Goal: Ask a question

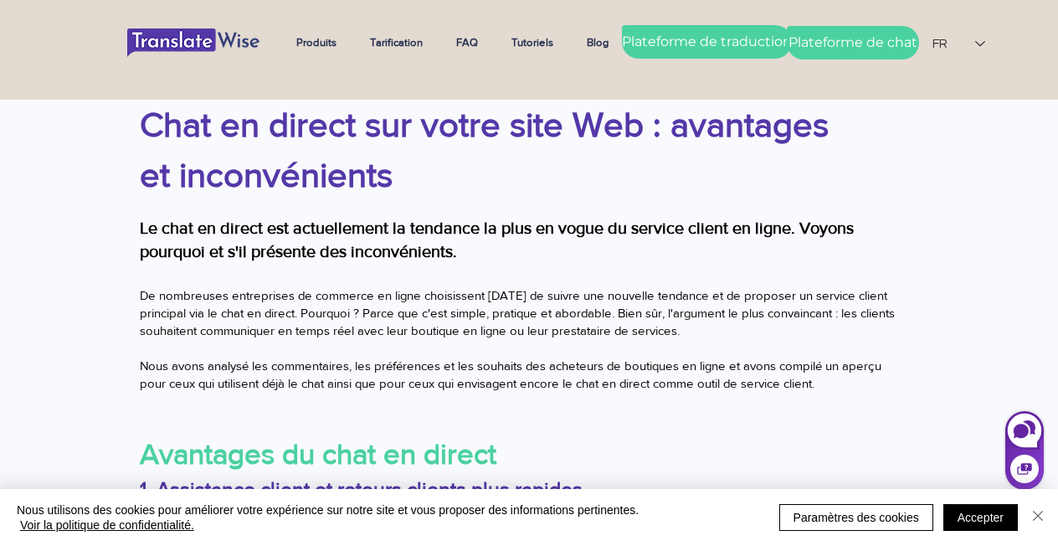
click at [1045, 507] on img "Fermer" at bounding box center [1038, 516] width 20 height 20
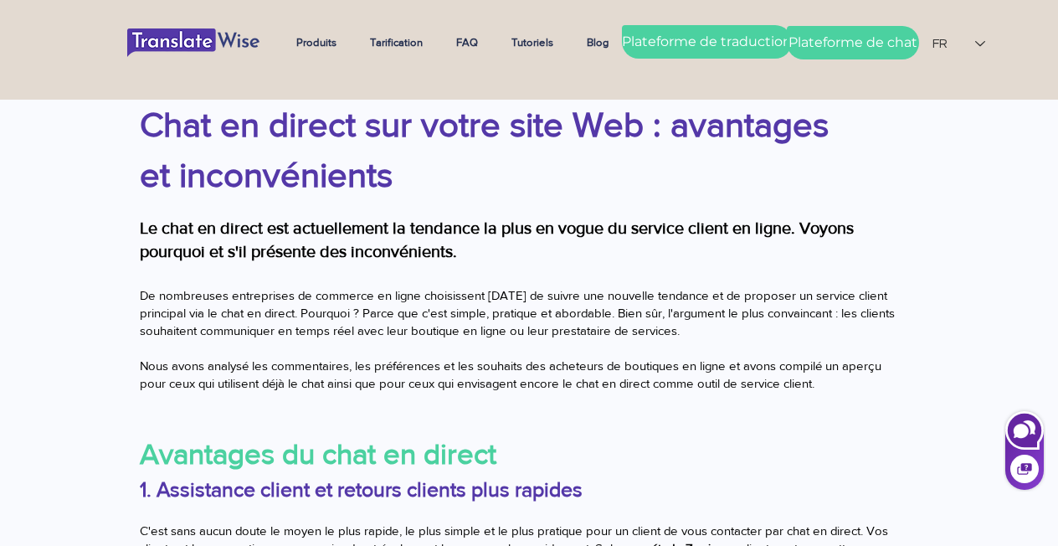
click at [1020, 431] on icon at bounding box center [1021, 431] width 15 height 14
select select "fr"
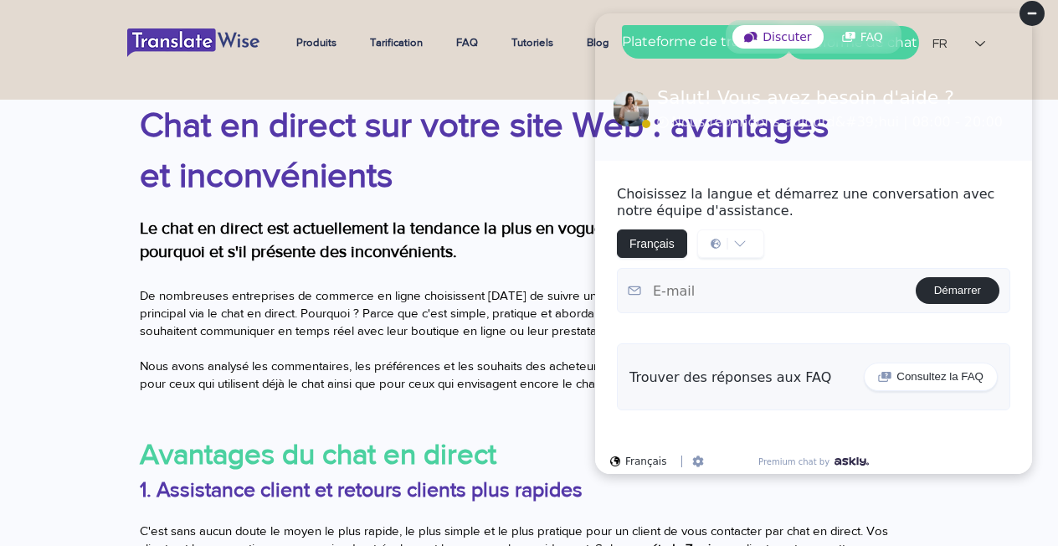
click at [763, 284] on textarea at bounding box center [778, 291] width 275 height 33
type textarea "[EMAIL_ADDRESS][DOMAIN_NAME]"
click at [956, 300] on button "Démarrer" at bounding box center [958, 290] width 84 height 27
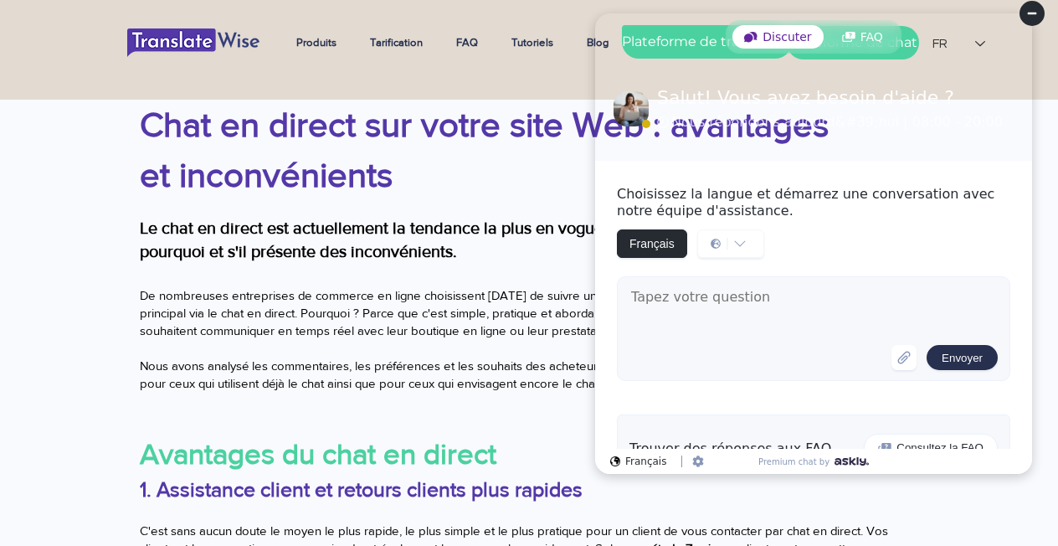
click at [899, 362] on icon "button" at bounding box center [904, 357] width 17 height 17
click at [398, 162] on h1 "Chat en direct sur votre site Web : avantages et inconvénients" at bounding box center [497, 150] width 715 height 100
click at [734, 352] on textarea at bounding box center [761, 354] width 262 height 83
click at [501, 141] on font "Chat en direct sur votre site Web : avantages et inconvénients" at bounding box center [484, 150] width 689 height 88
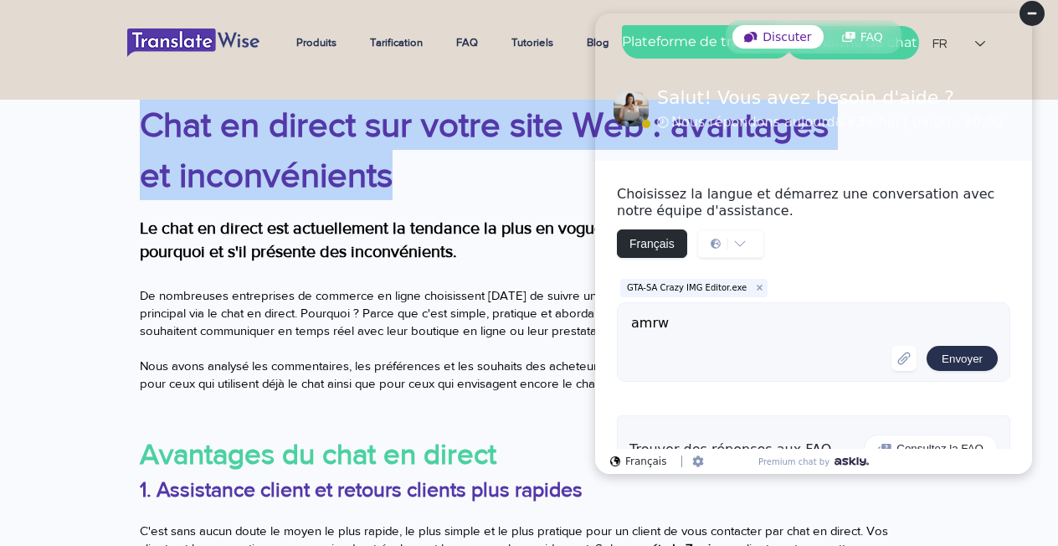
click at [501, 141] on font "Chat en direct sur votre site Web : avantages et inconvénients" at bounding box center [484, 150] width 689 height 88
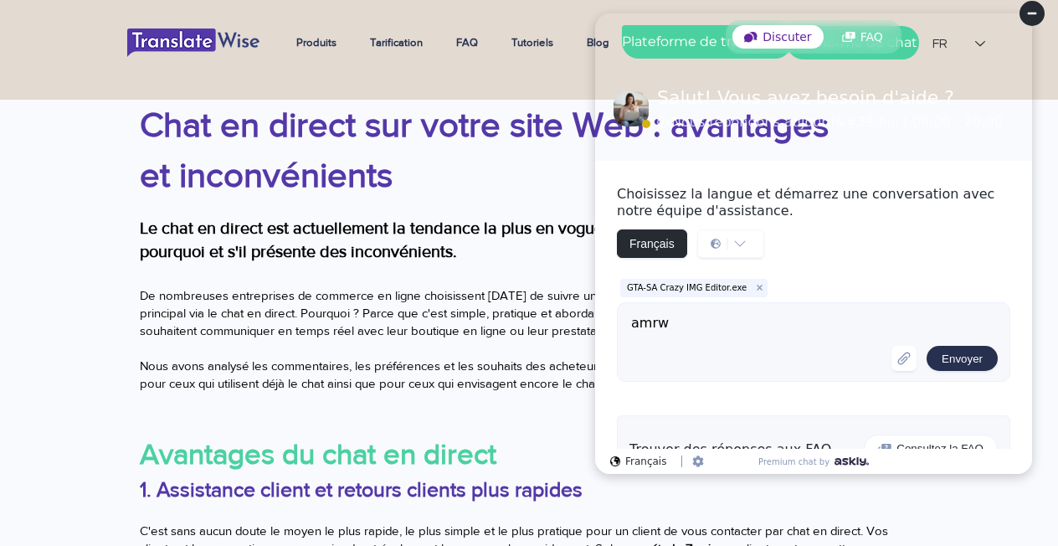
click at [796, 351] on textarea "amrw" at bounding box center [761, 354] width 262 height 83
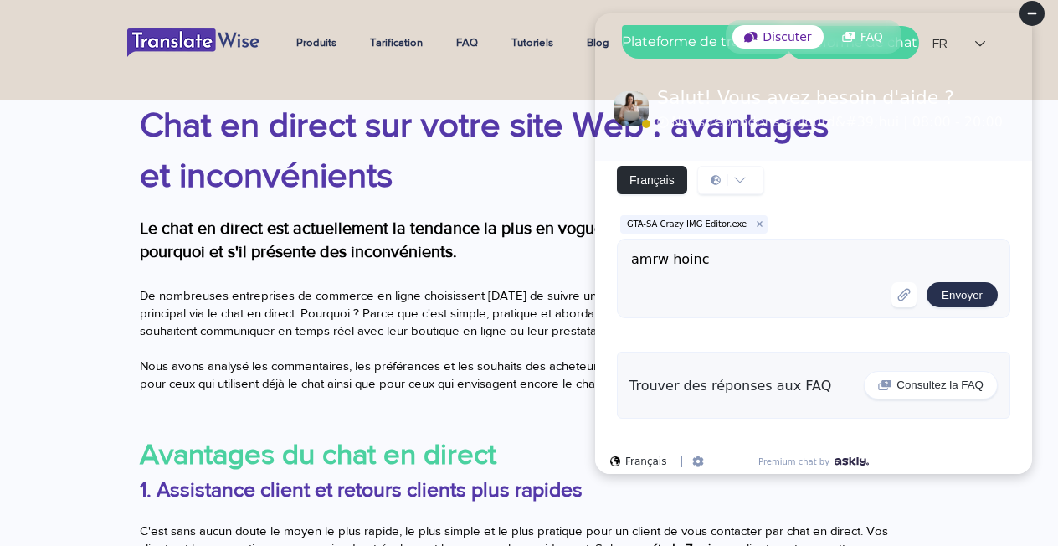
type textarea "amrw hoinc"
click at [744, 391] on div "Trouver des réponses aux FAQ" at bounding box center [731, 386] width 202 height 16
click at [947, 293] on span "Envoyer" at bounding box center [962, 295] width 41 height 13
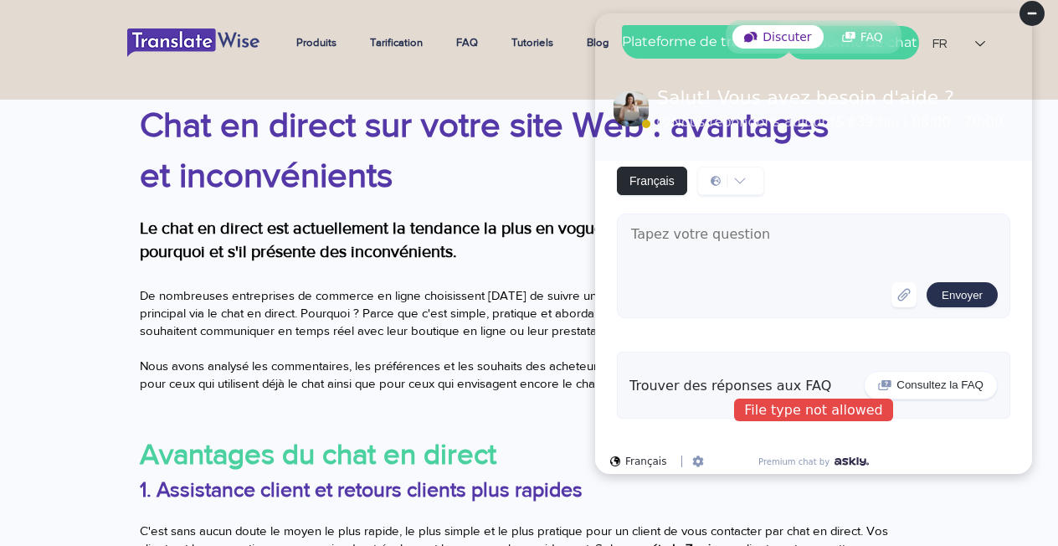
scroll to position [167, 0]
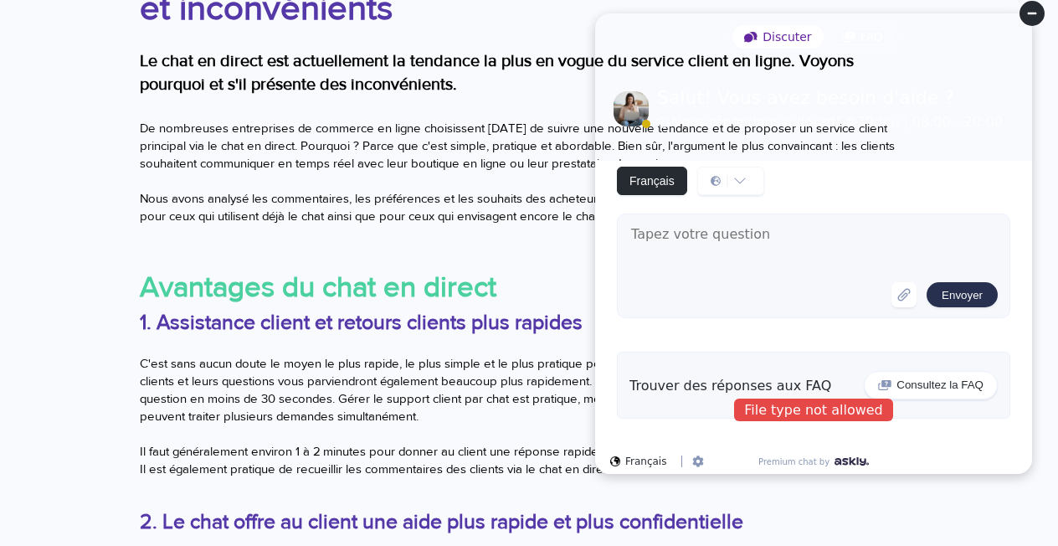
click at [814, 416] on div "File type not allowed" at bounding box center [813, 410] width 159 height 23
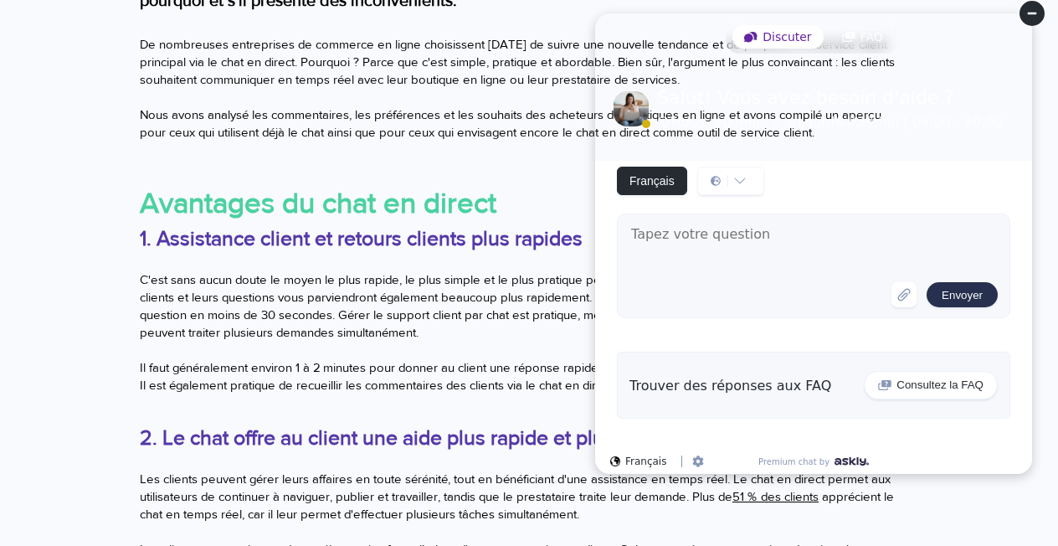
click at [730, 256] on textarea at bounding box center [761, 265] width 262 height 83
type textarea "0778944561"
click at [949, 294] on span "Envoyer" at bounding box center [962, 295] width 41 height 13
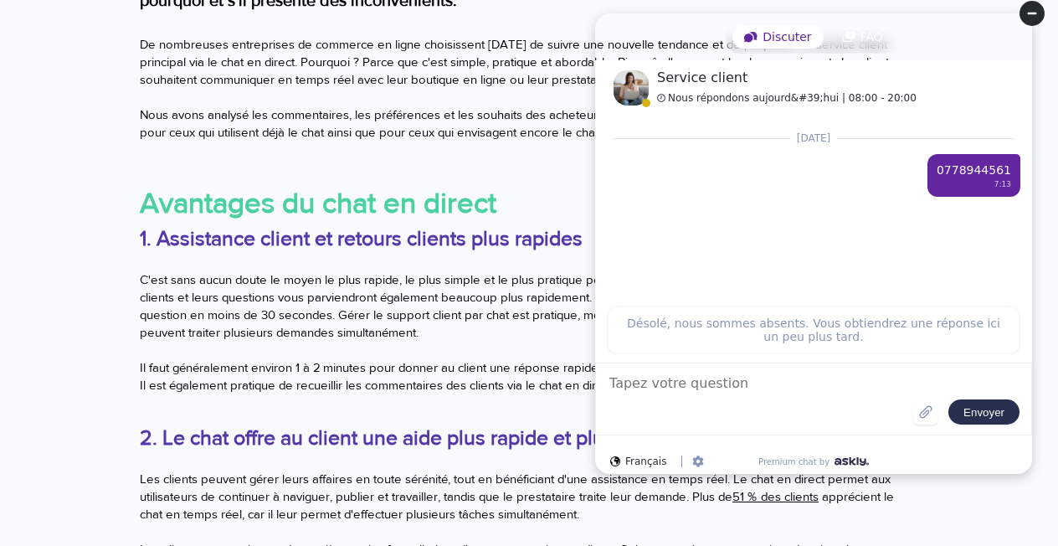
scroll to position [0, 0]
click at [725, 376] on textarea at bounding box center [761, 398] width 306 height 51
type textarea "zoom zoom zoom zoom zoom zoom zoom"
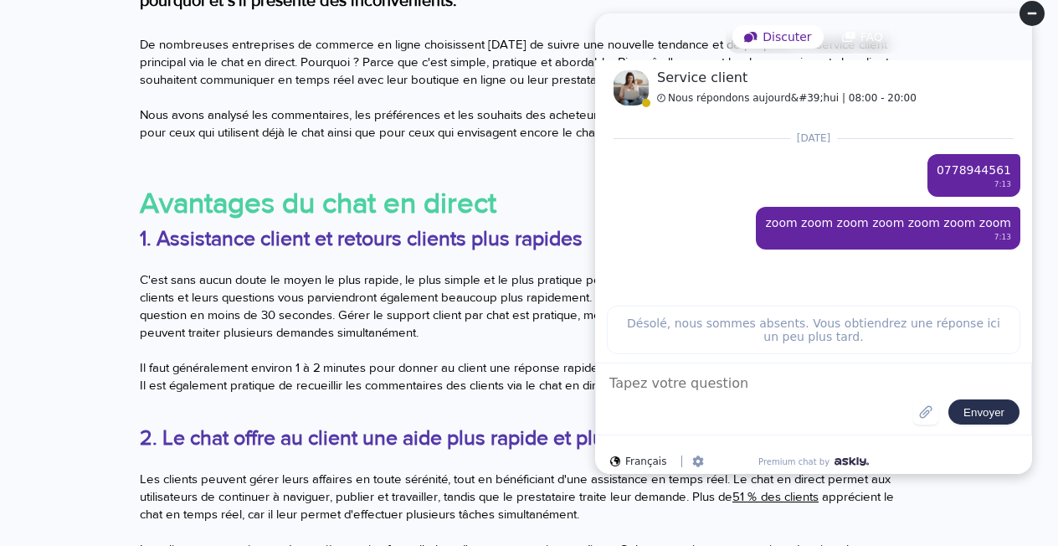
click at [1039, 2] on icon at bounding box center [1032, 13] width 25 height 25
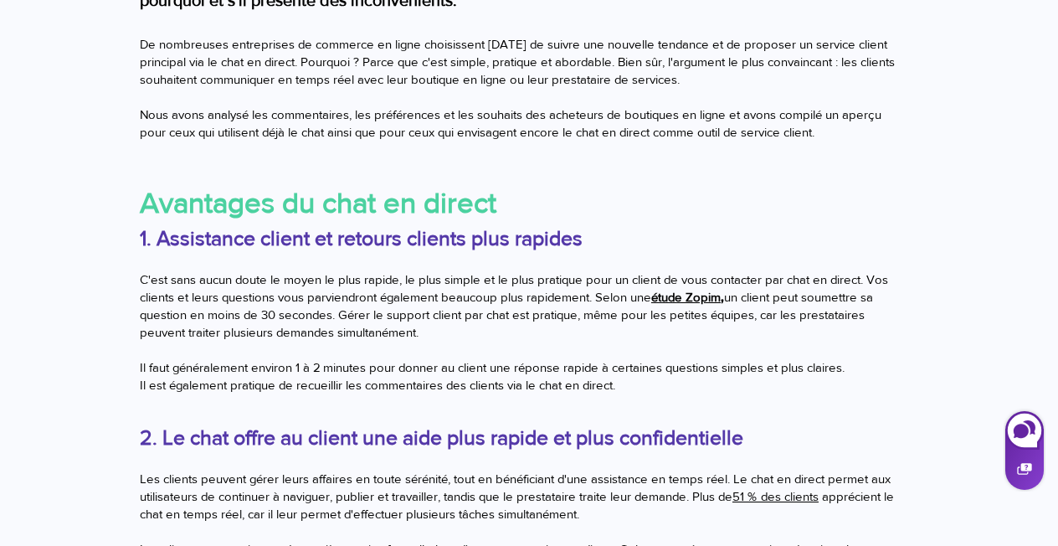
click at [1029, 471] on icon at bounding box center [1024, 469] width 14 height 12
select select "fr"
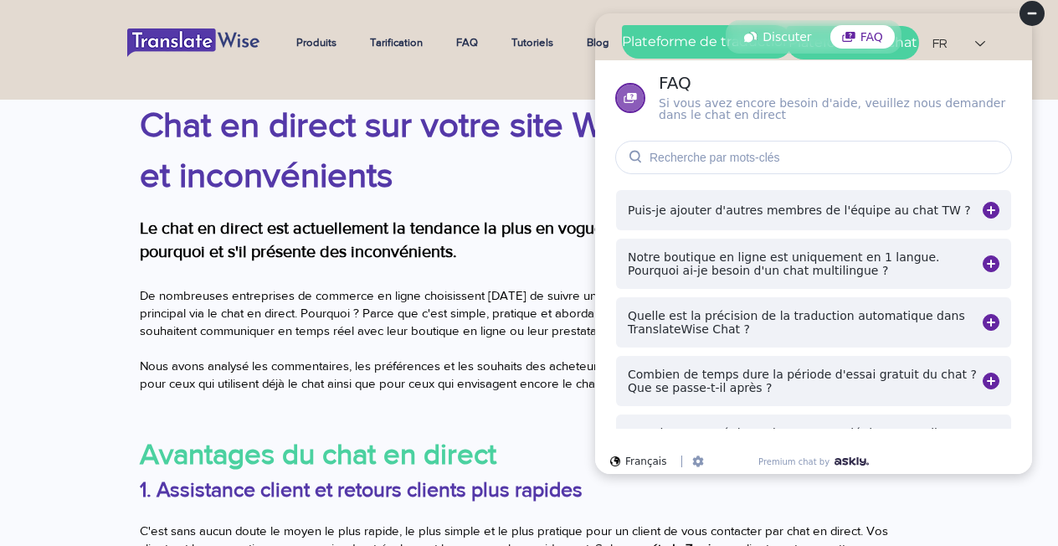
click at [816, 171] on input at bounding box center [813, 157] width 397 height 33
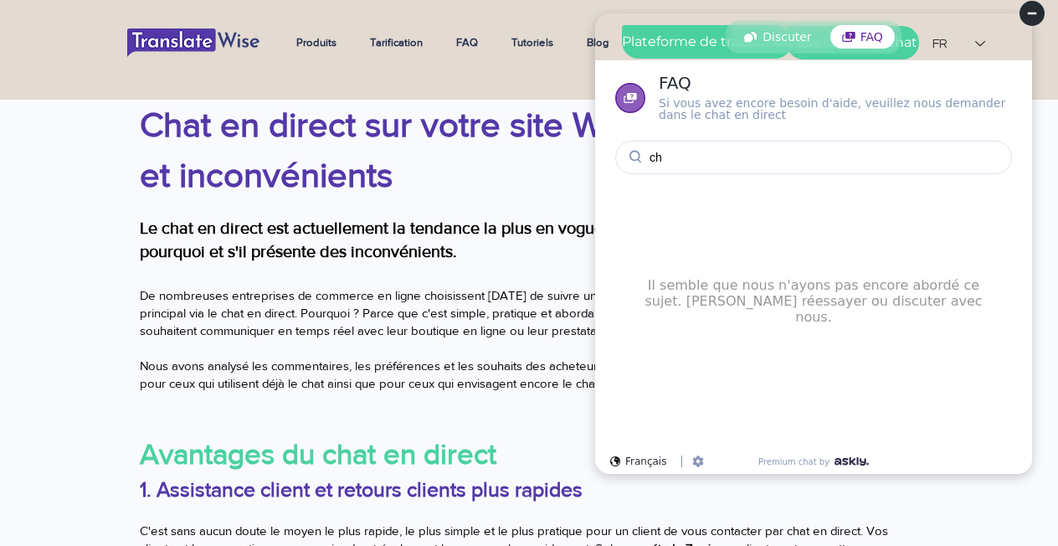
type input "c"
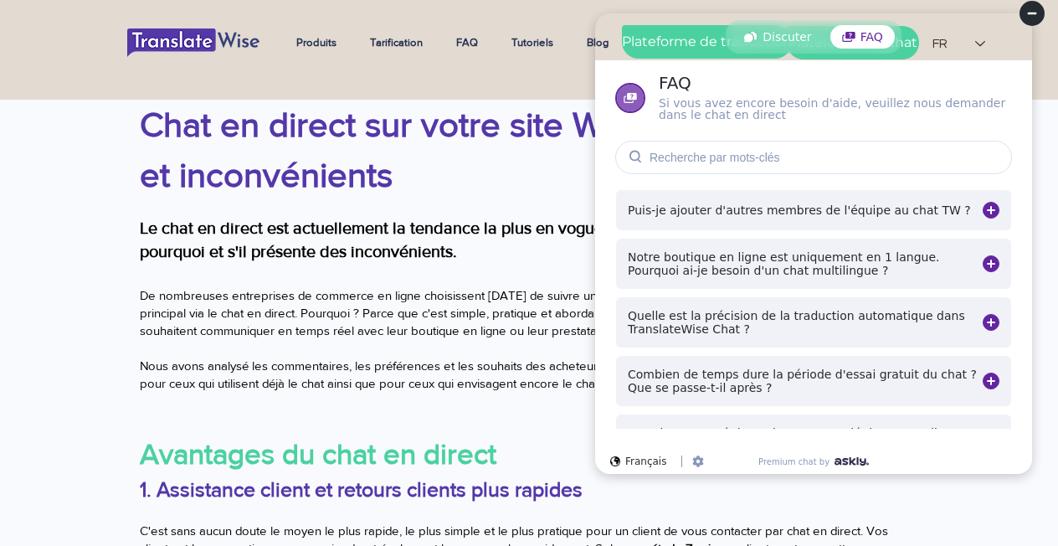
click at [832, 224] on div "Puis-je ajouter d'autres membres de l'équipe au chat TW ?" at bounding box center [813, 210] width 395 height 40
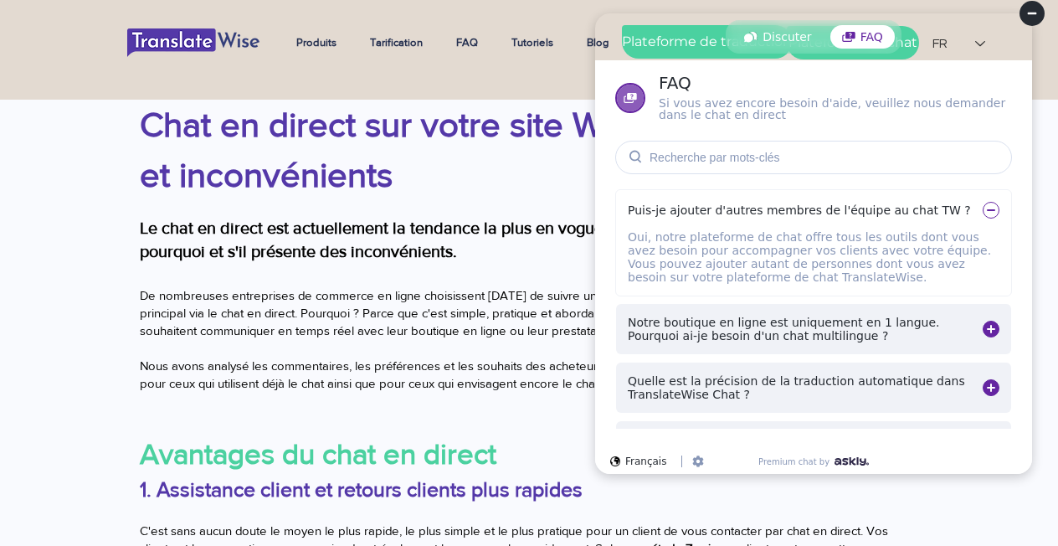
click at [832, 224] on div "Puis-je ajouter d'autres membres de l'équipe au chat TW ?" at bounding box center [813, 210] width 395 height 40
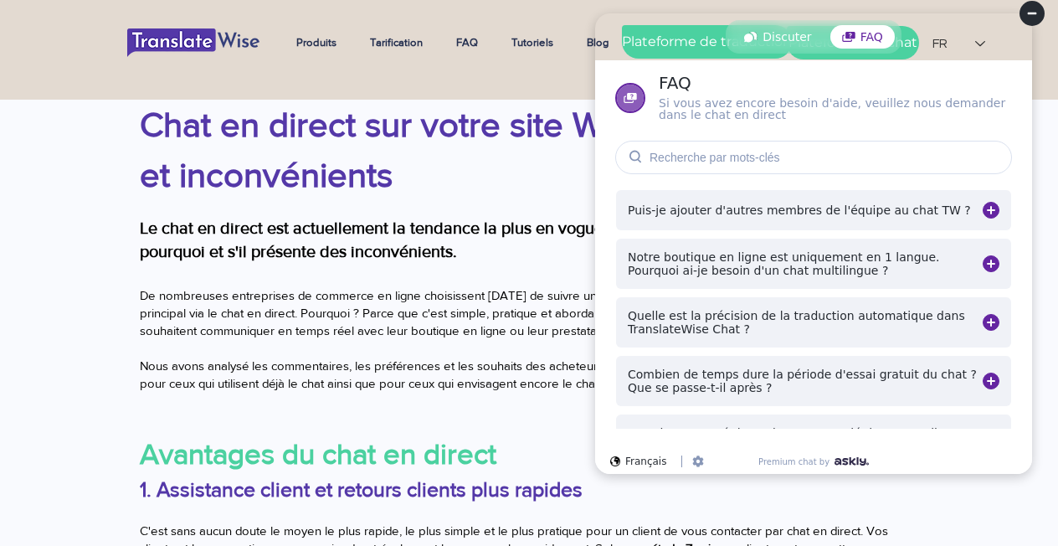
click at [837, 261] on div "Notre boutique en ligne est uniquement en 1 langue. Pourquoi ai-je besoin d'un …" at bounding box center [805, 263] width 355 height 27
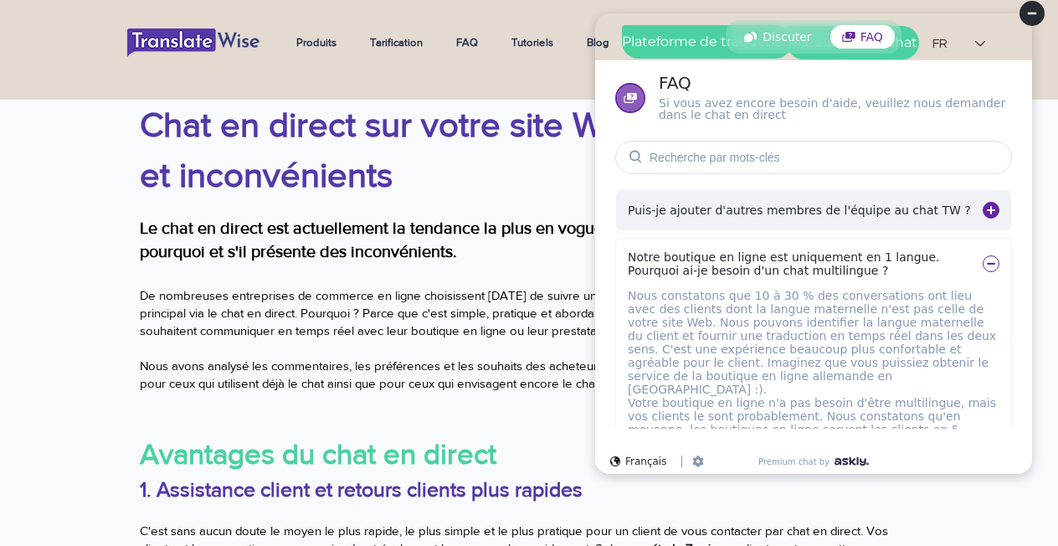
scroll to position [84, 0]
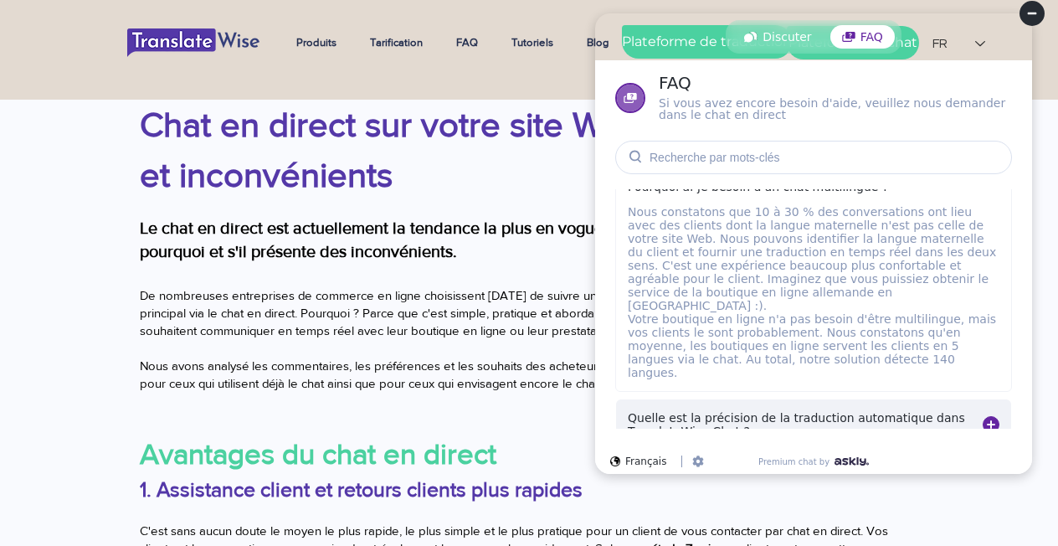
click at [830, 286] on div "Nous constatons que 10 à 30 % des conversations ont lieu avec des clients dont …" at bounding box center [813, 298] width 395 height 186
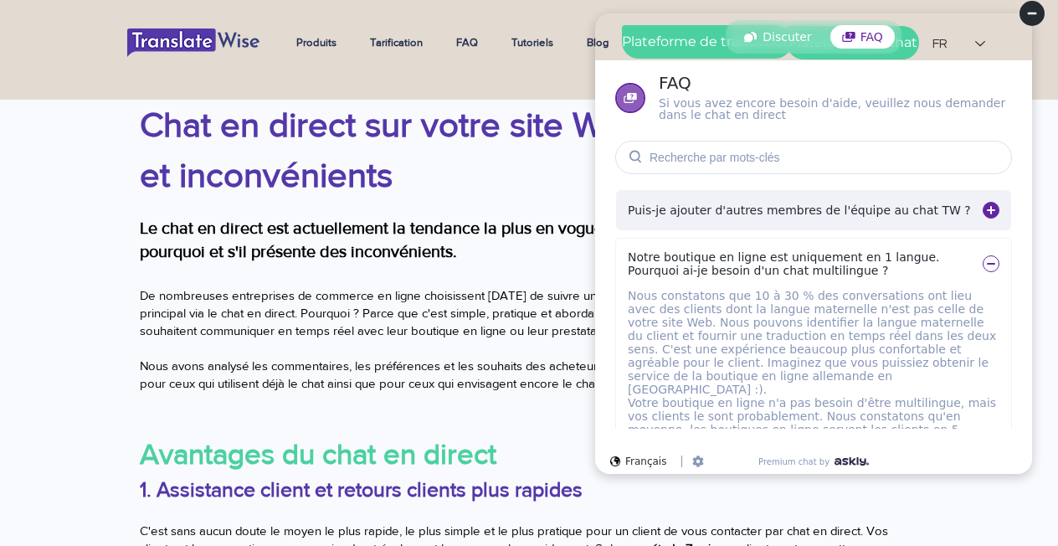
click at [830, 259] on div "Notre boutique en ligne est uniquement en 1 langue. Pourquoi ai-je besoin d'un …" at bounding box center [805, 263] width 355 height 27
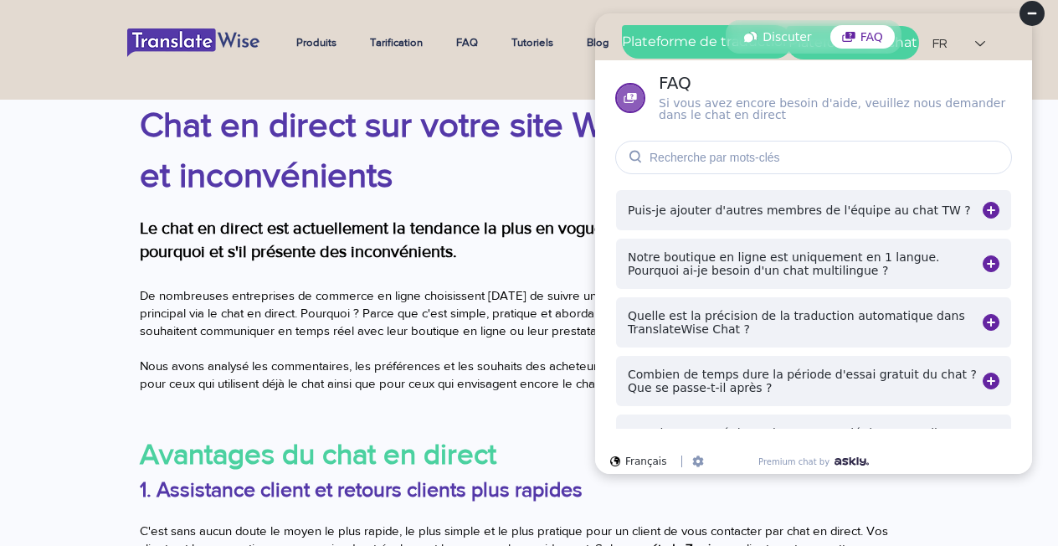
click at [829, 320] on div "Quelle est la précision de la traduction automatique dans TranslateWise Chat ?" at bounding box center [805, 322] width 355 height 27
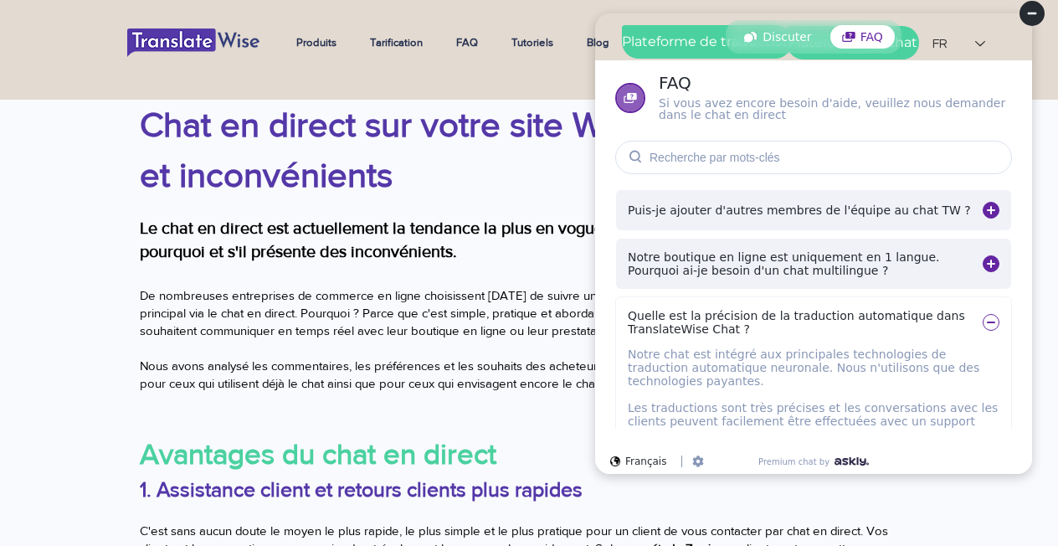
click at [832, 323] on div "Quelle est la précision de la traduction automatique dans TranslateWise Chat ?" at bounding box center [805, 322] width 355 height 27
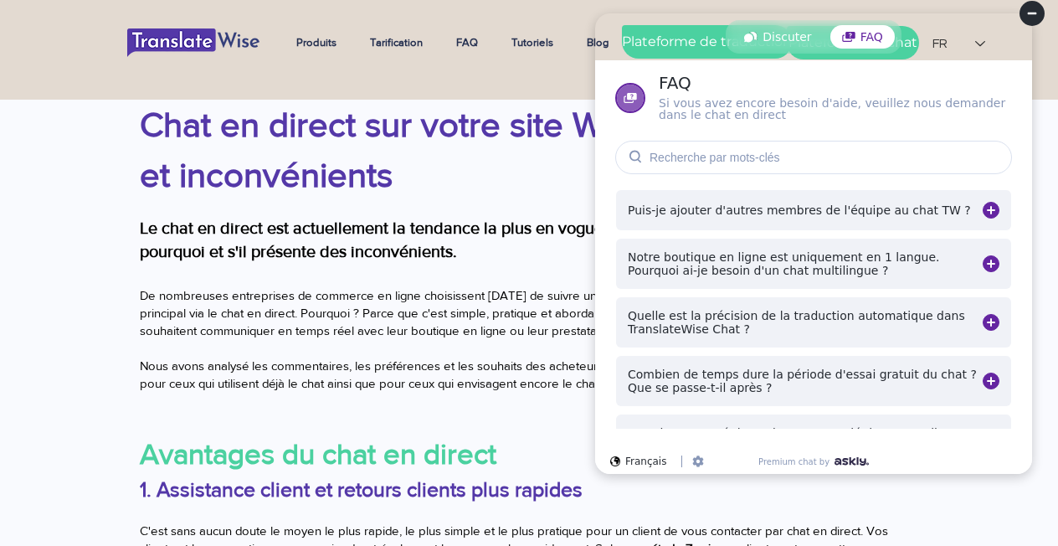
click at [833, 391] on div "Combien de temps dure la période d'essai gratuit du chat ? Que se passe-t-il ap…" at bounding box center [805, 381] width 355 height 27
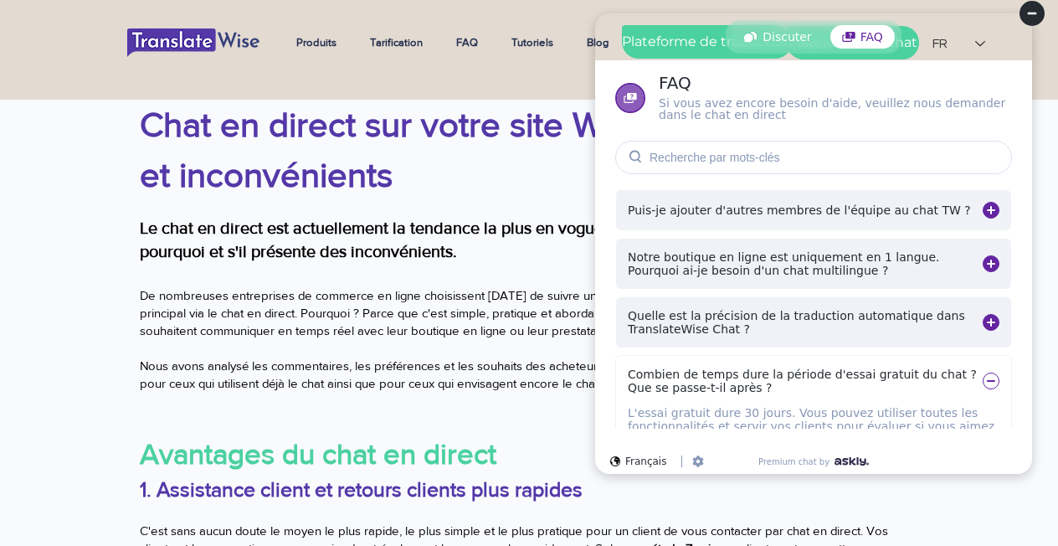
click at [833, 391] on div "Combien de temps dure la période d'essai gratuit du chat ? Que se passe-t-il ap…" at bounding box center [805, 381] width 355 height 27
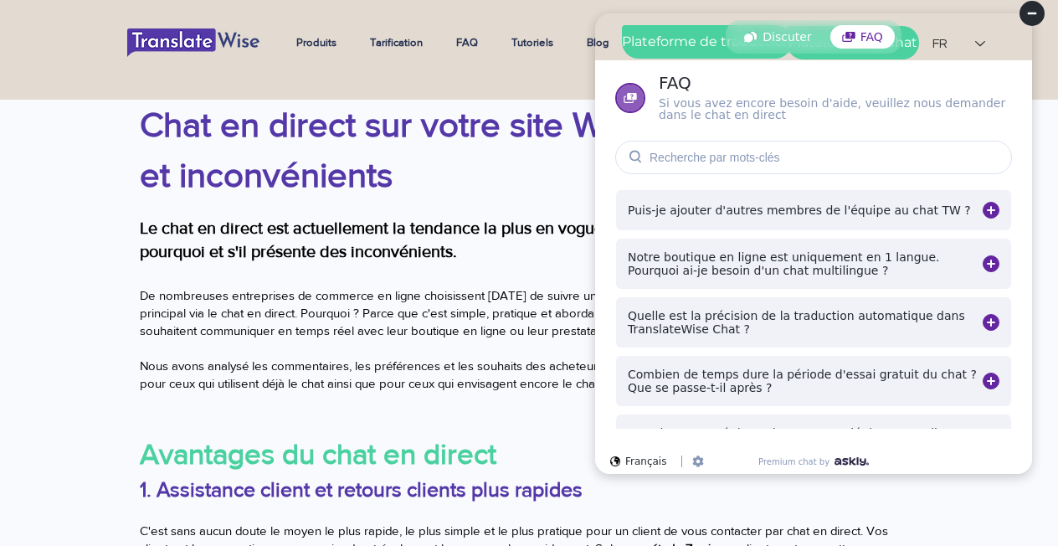
scroll to position [50, 0]
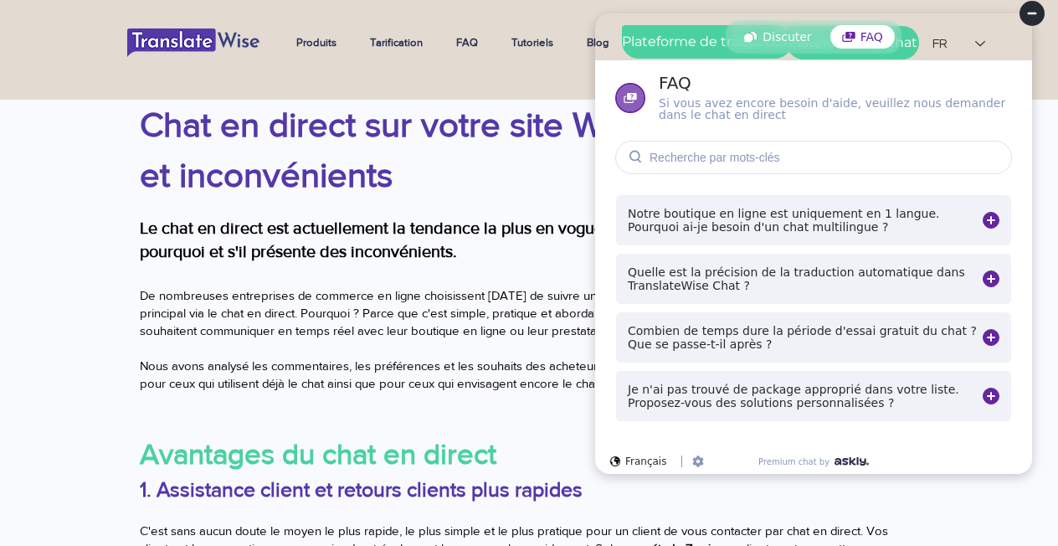
click at [833, 391] on div "Je n'ai pas trouvé de package approprié dans votre liste. Proposez-vous des sol…" at bounding box center [805, 396] width 355 height 27
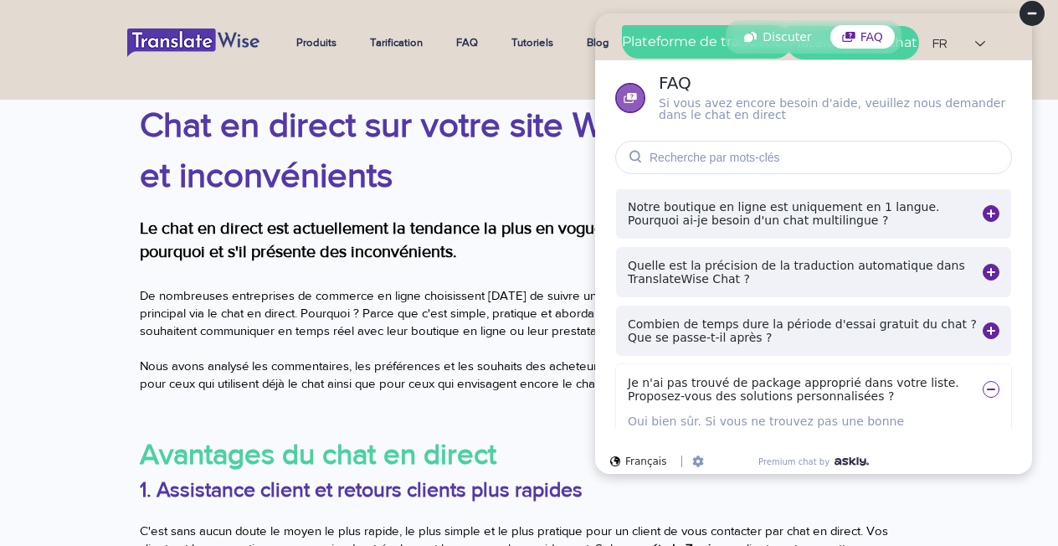
click at [833, 391] on div "Je n'ai pas trouvé de package approprié dans votre liste. Proposez-vous des sol…" at bounding box center [805, 389] width 355 height 27
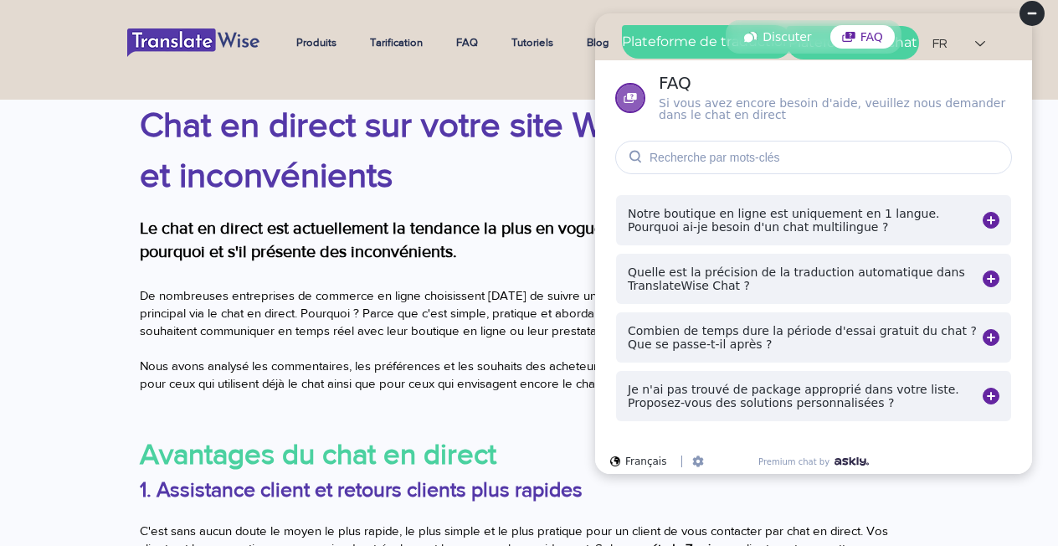
scroll to position [0, 0]
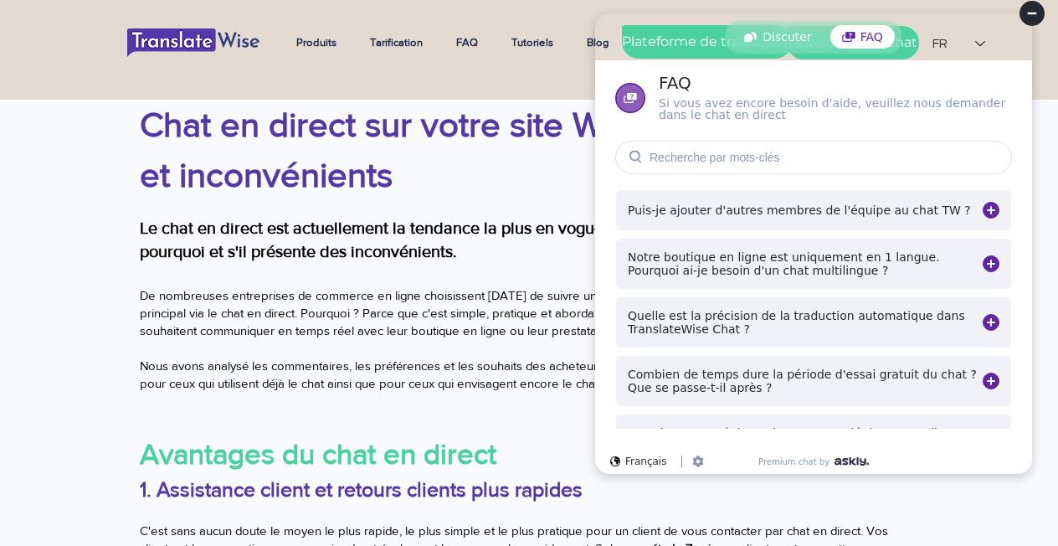
click at [603, 294] on div "Puis-je ajouter d'autres membres de l'équipe au chat TW ? Oui, notre plateforme…" at bounding box center [813, 308] width 427 height 239
click at [609, 293] on div "Puis-je ajouter d'autres membres de l'équipe au chat TW ? Oui, notre plateforme…" at bounding box center [813, 308] width 427 height 239
click at [610, 307] on div "Puis-je ajouter d'autres membres de l'équipe au chat TW ? Oui, notre plateforme…" at bounding box center [813, 308] width 427 height 239
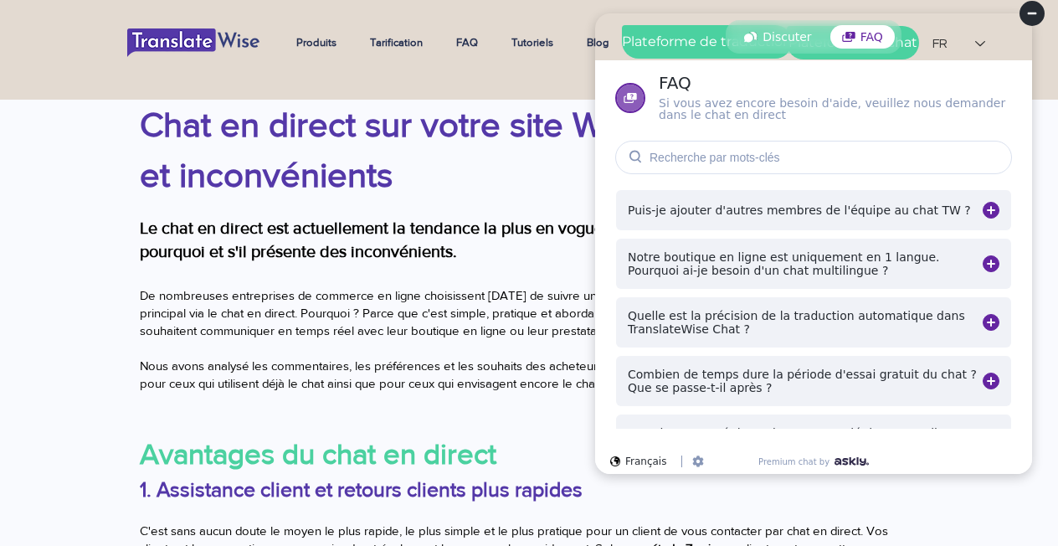
click at [610, 307] on div "Puis-je ajouter d'autres membres de l'équipe au chat TW ? Oui, notre plateforme…" at bounding box center [813, 308] width 427 height 239
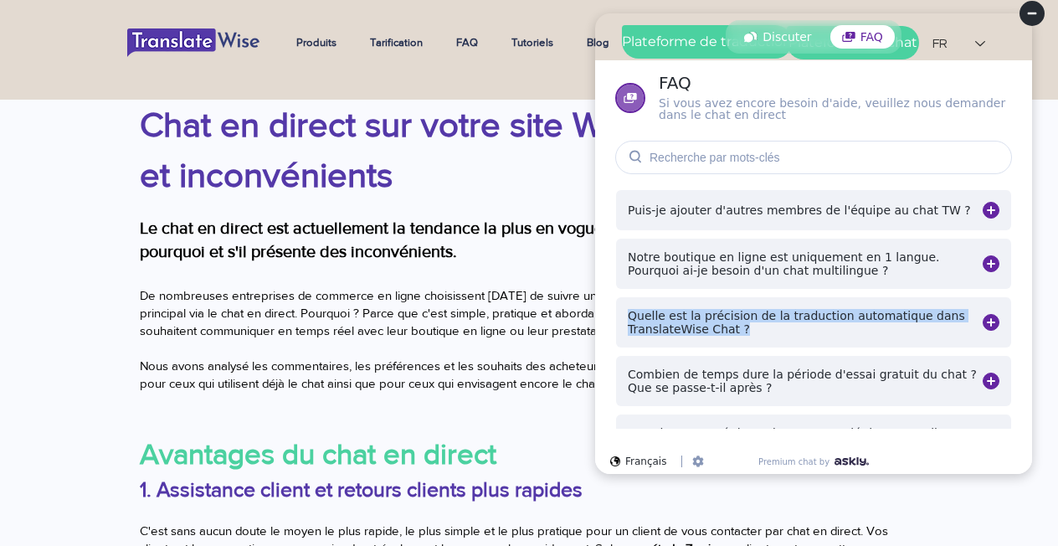
click at [610, 307] on div "Puis-je ajouter d'autres membres de l'équipe au chat TW ? Oui, notre plateforme…" at bounding box center [813, 308] width 427 height 239
click at [657, 130] on div "FAQ Si vous avez encore besoin d'aide, veuillez nous demander dans le chat en d…" at bounding box center [813, 97] width 437 height 75
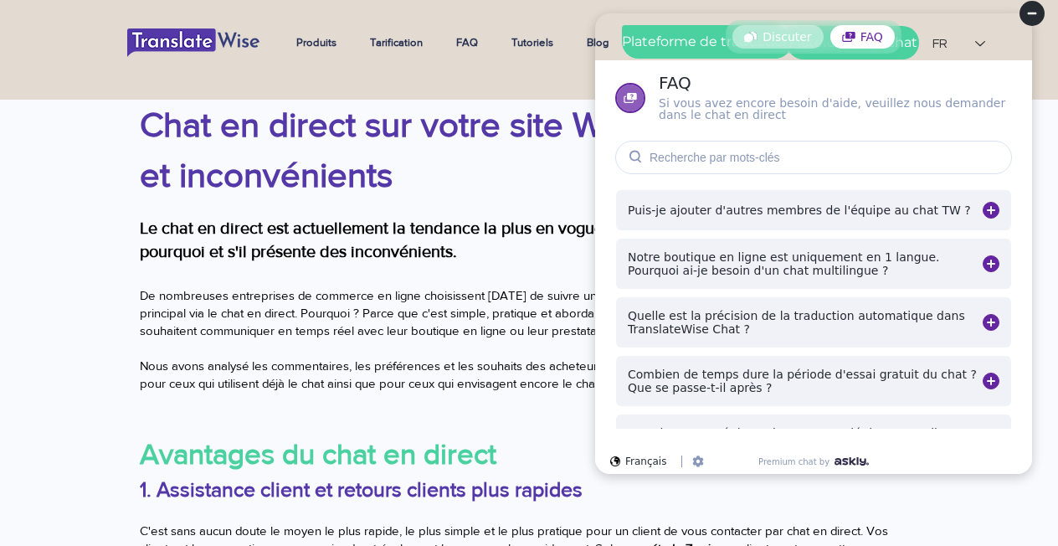
click at [762, 33] on div "Discuter" at bounding box center [778, 36] width 90 height 23
select select "fr"
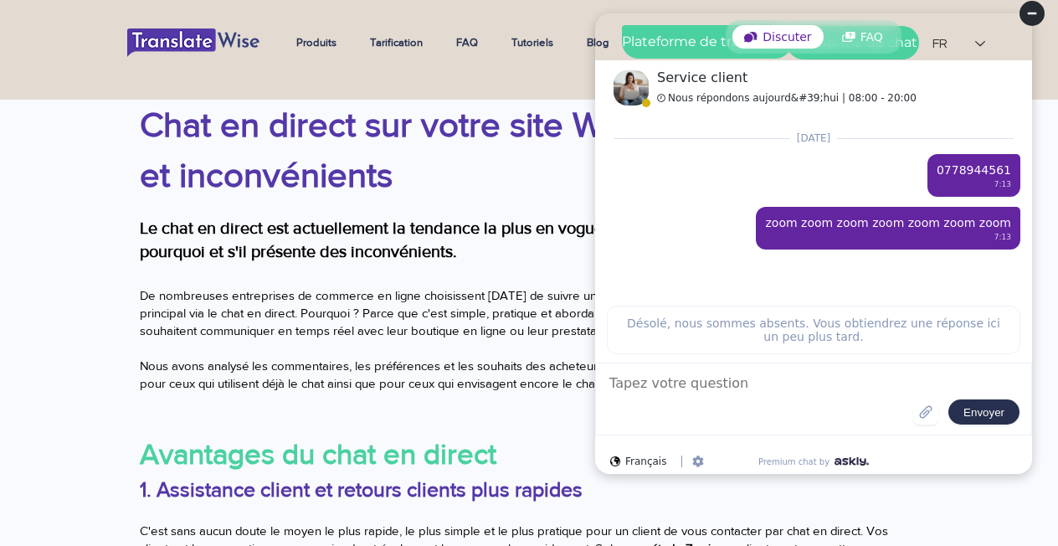
click at [883, 330] on div "Désolé, nous sommes absents. Vous obtiendrez une réponse ici un peu plus tard." at bounding box center [814, 329] width 412 height 47
click at [800, 404] on textarea at bounding box center [761, 398] width 306 height 51
type textarea "0778944561"
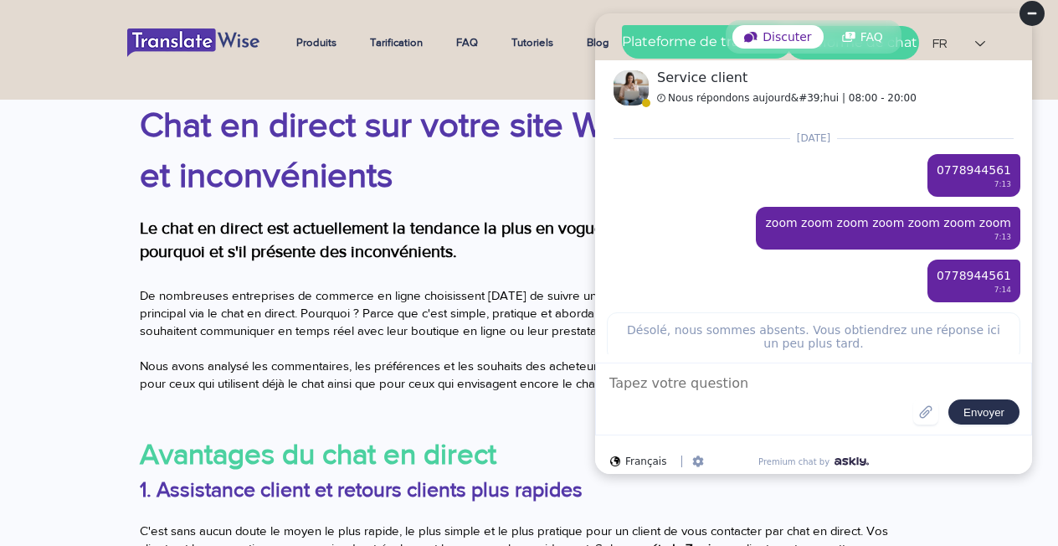
scroll to position [8, 0]
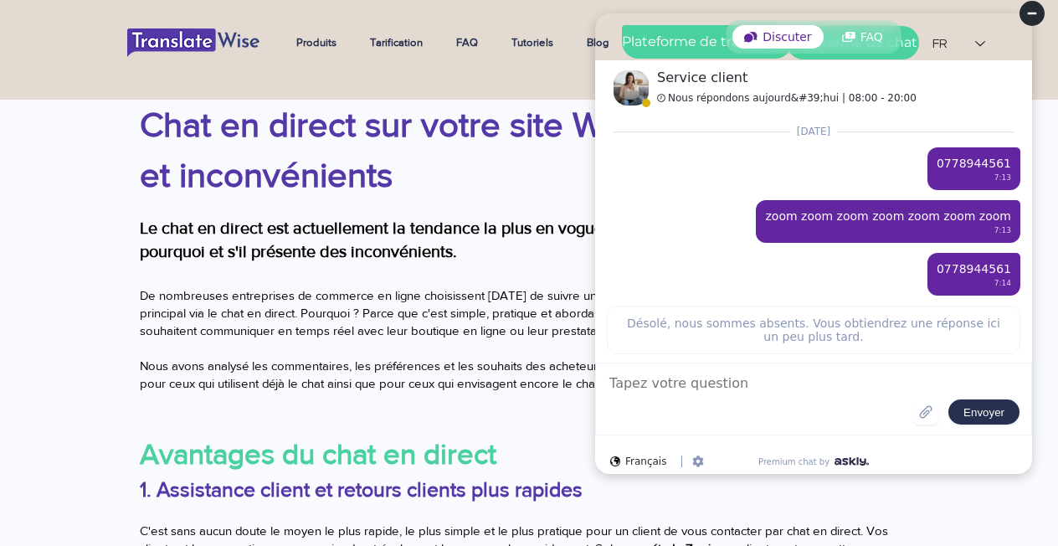
click at [1032, 5] on circle at bounding box center [1032, 13] width 25 height 25
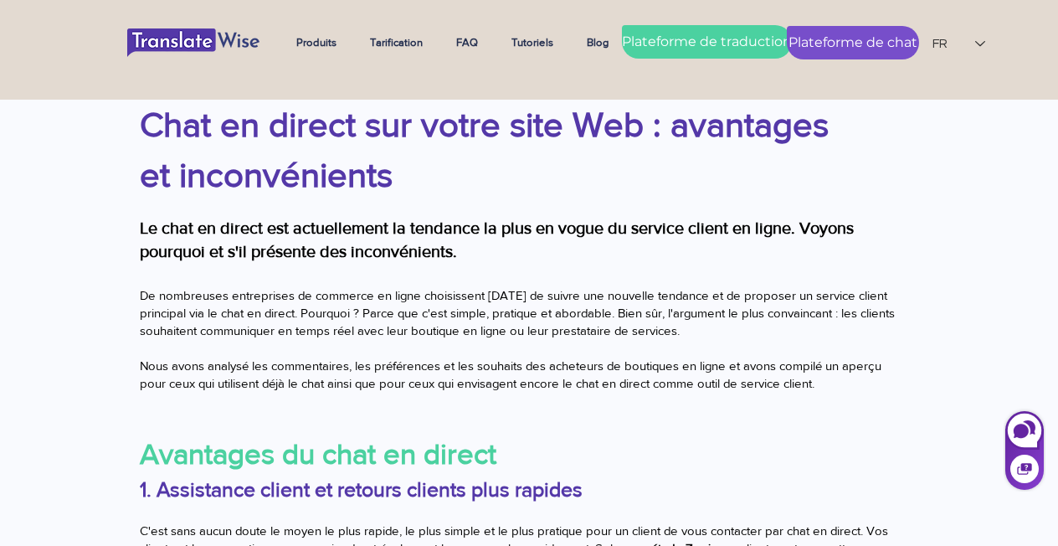
click at [857, 34] on font "Plateforme de chat" at bounding box center [853, 42] width 129 height 16
